Goal: Information Seeking & Learning: Find specific fact

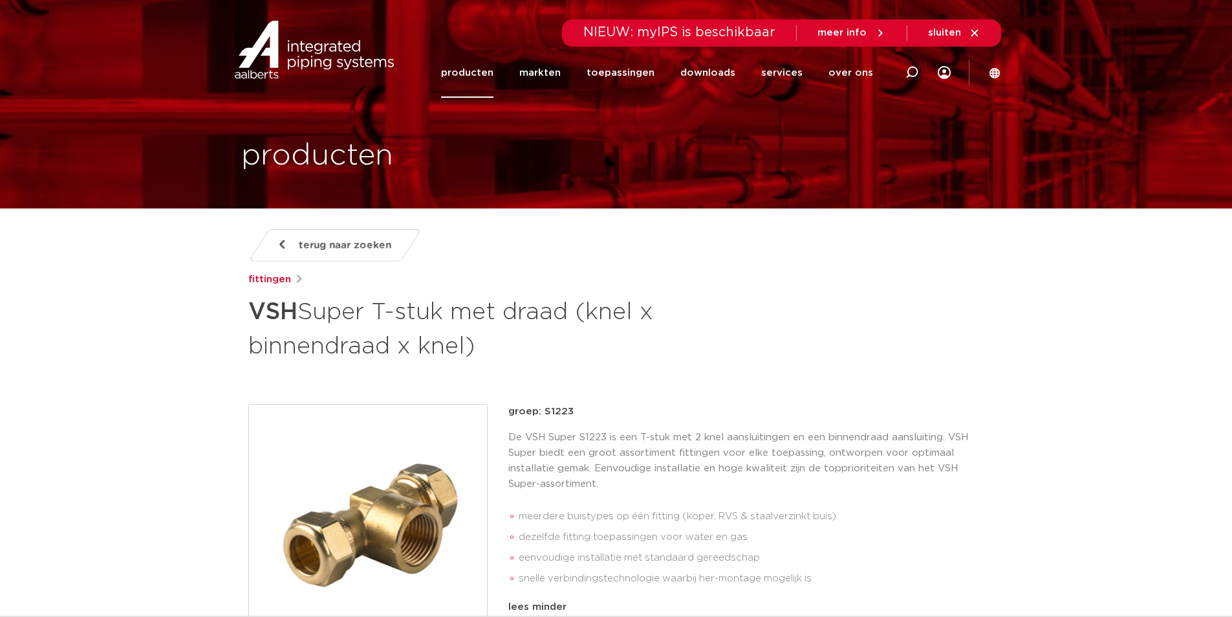
click at [976, 32] on icon at bounding box center [975, 33] width 12 height 12
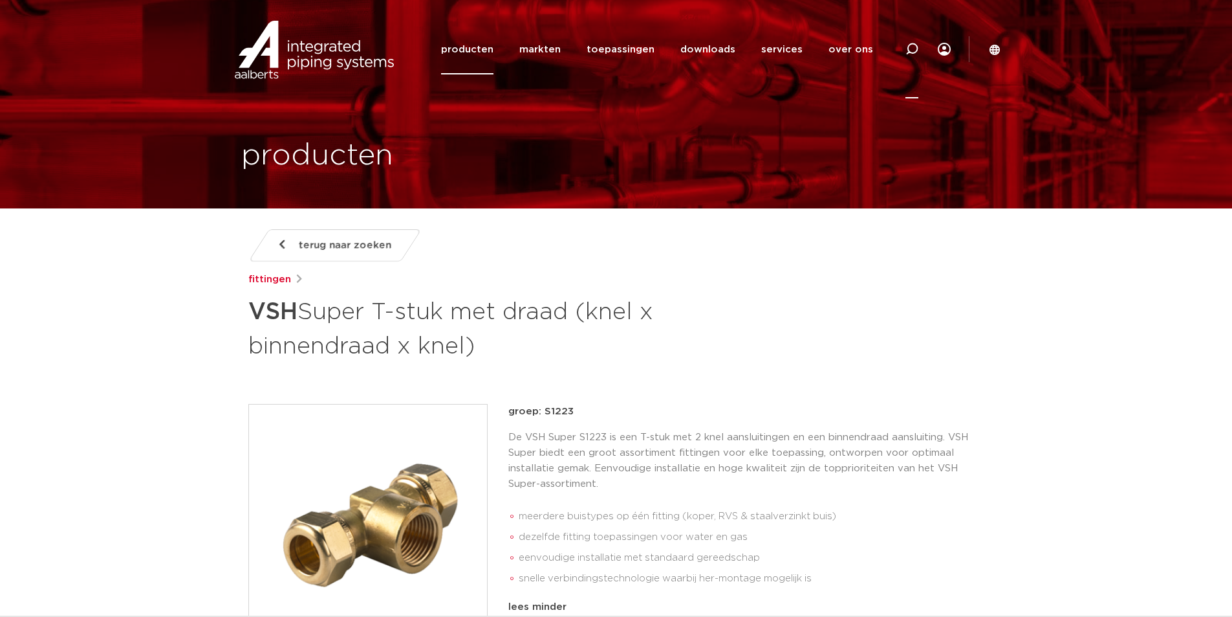
click at [910, 49] on icon at bounding box center [912, 49] width 13 height 13
click at [571, 46] on input "Zoeken" at bounding box center [717, 48] width 407 height 26
paste input "0451429"
type input "0451429"
click button "Zoeken" at bounding box center [0, 0] width 0 height 0
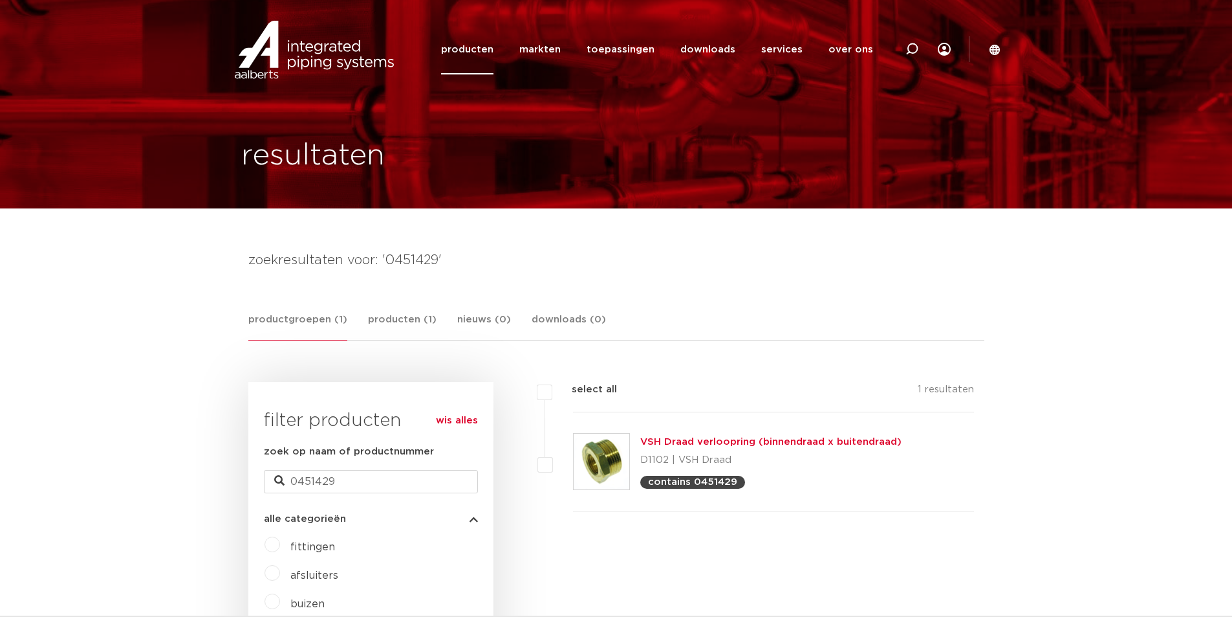
click at [675, 440] on link "VSH Draad verloopring (binnendraad x buitendraad)" at bounding box center [771, 442] width 261 height 10
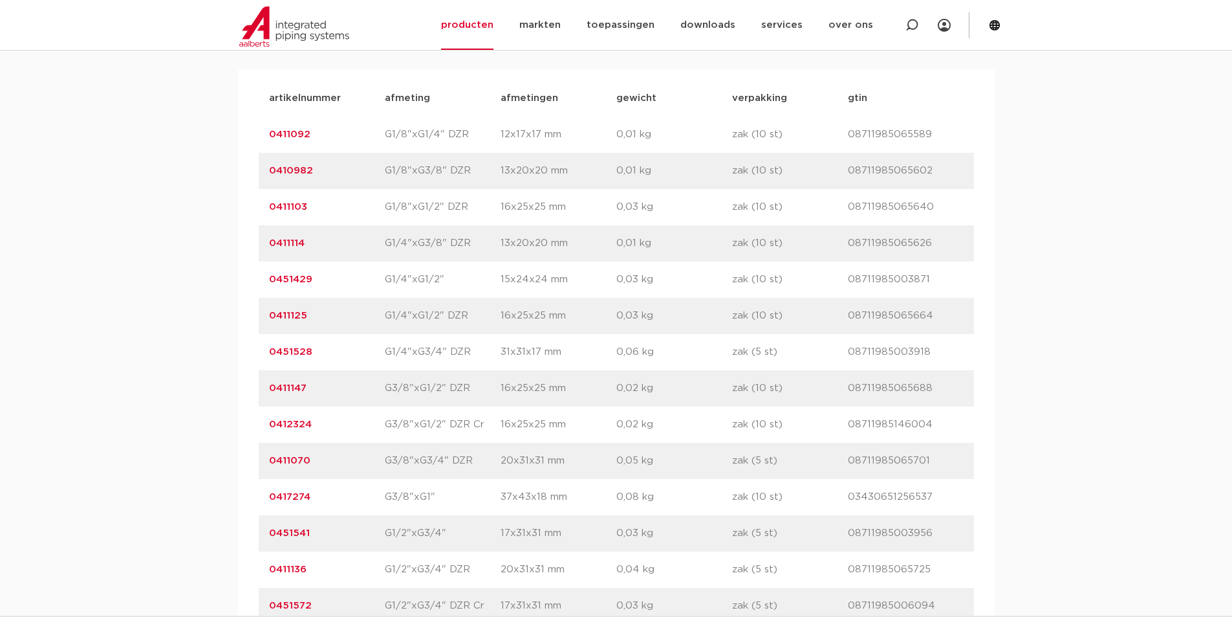
scroll to position [1035, 0]
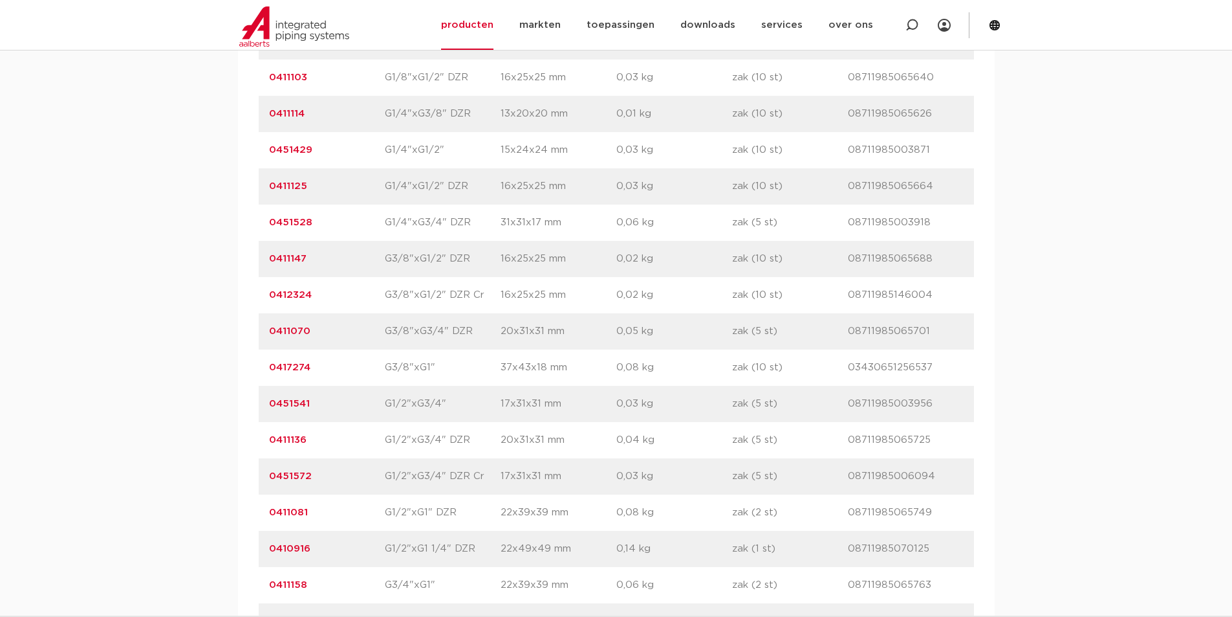
click at [296, 150] on link "0451429" at bounding box center [290, 150] width 43 height 10
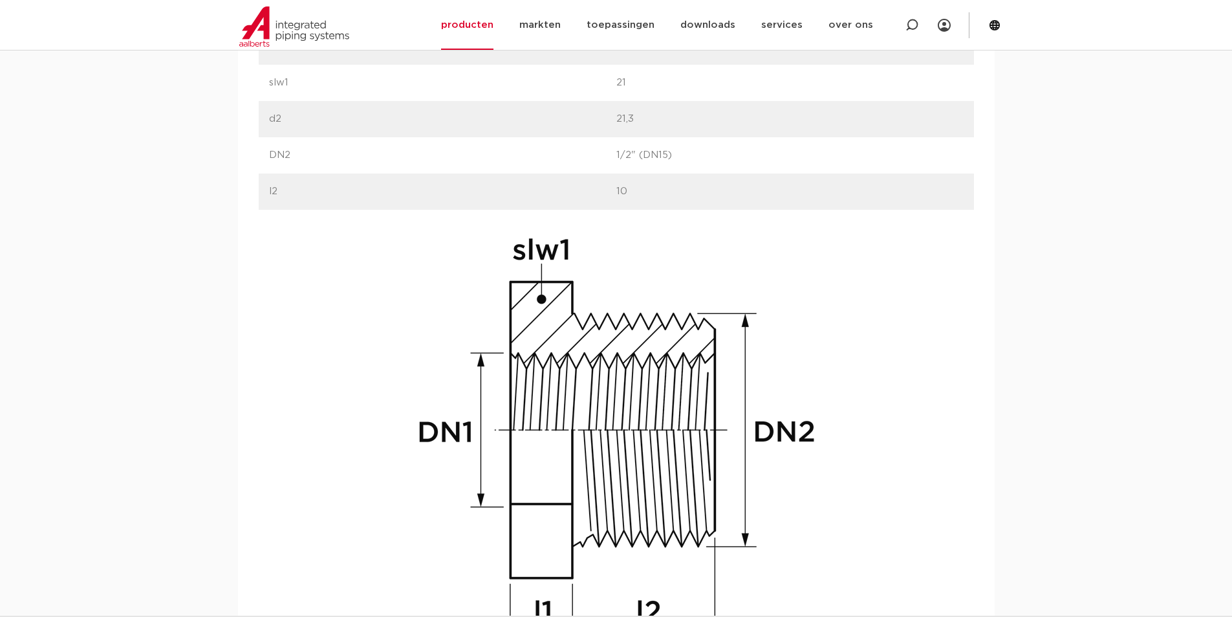
scroll to position [970, 0]
